Goal: Communication & Community: Participate in discussion

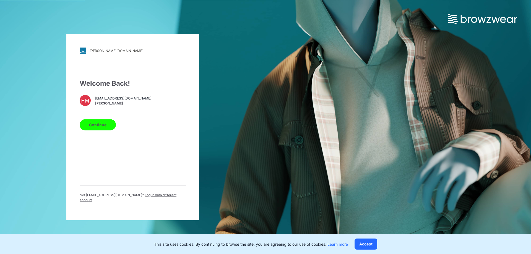
click at [92, 124] on button "Continue" at bounding box center [98, 124] width 36 height 11
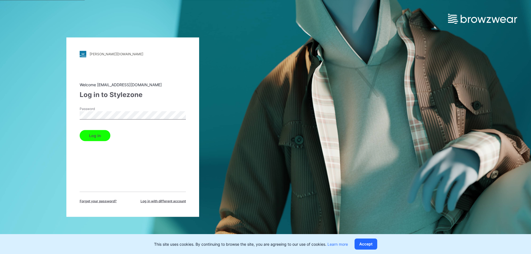
click at [98, 137] on button "Log in" at bounding box center [95, 135] width 31 height 11
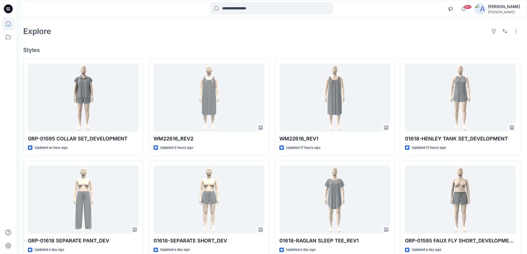
scroll to position [55, 0]
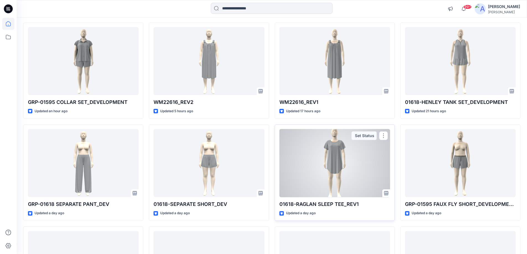
click at [331, 172] on div at bounding box center [334, 163] width 111 height 68
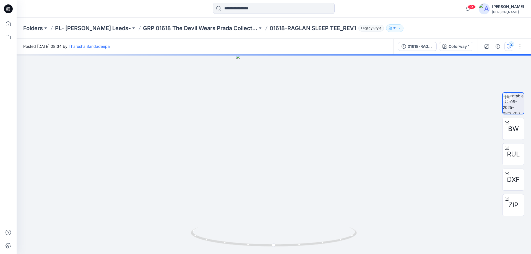
click at [510, 46] on div "2" at bounding box center [511, 44] width 6 height 6
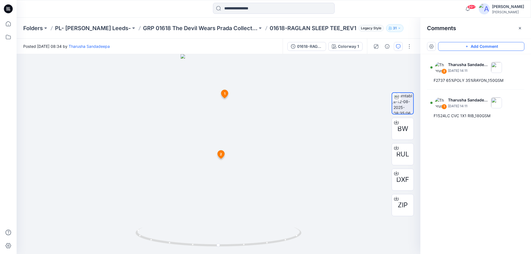
click at [482, 48] on button "Add Comment" at bounding box center [481, 46] width 86 height 9
click at [236, 164] on div "3 1 Tharusha Sandadeepa [DATE] 14:11 F1524LC CVC 1X1 RIB_180GSM Reply 2 Tharush…" at bounding box center [219, 154] width 404 height 200
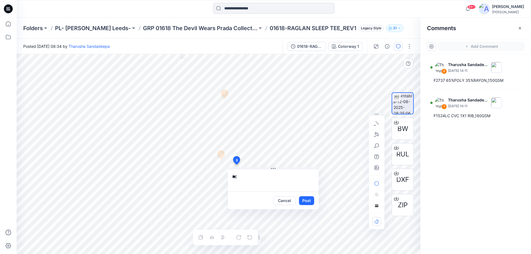
type textarea "*"
click at [297, 190] on textarea "**********" at bounding box center [273, 180] width 91 height 22
type textarea "**********"
click at [306, 200] on button "Post" at bounding box center [306, 200] width 15 height 9
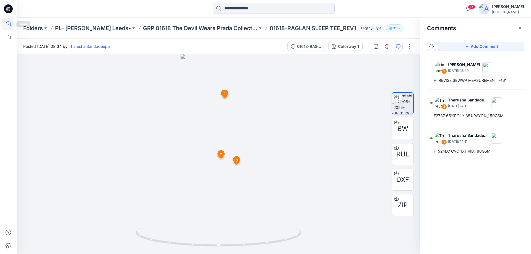
click at [6, 22] on icon at bounding box center [8, 24] width 12 height 12
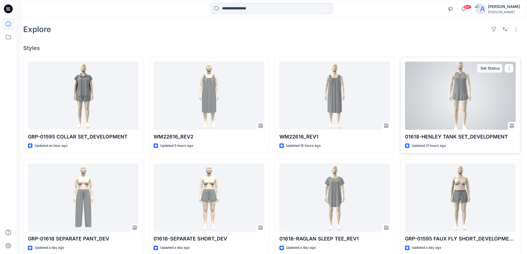
scroll to position [55, 0]
